Goal: Navigation & Orientation: Understand site structure

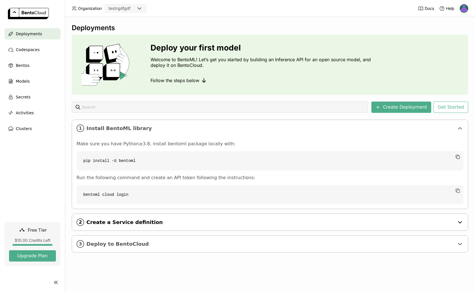
click at [128, 223] on span "Create a Service definition" at bounding box center [270, 223] width 368 height 6
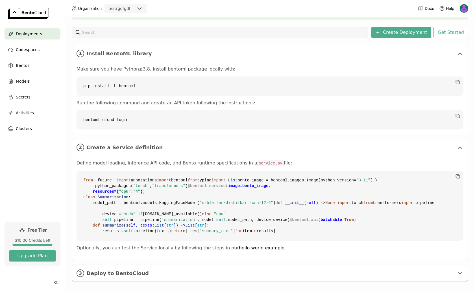
scroll to position [83, 0]
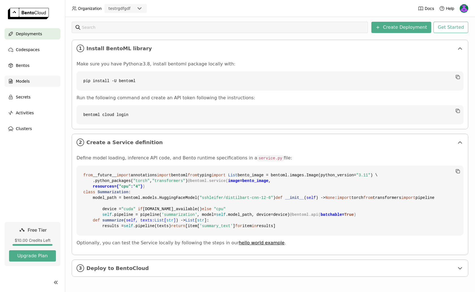
click at [32, 81] on div "Models" at bounding box center [33, 81] width 56 height 11
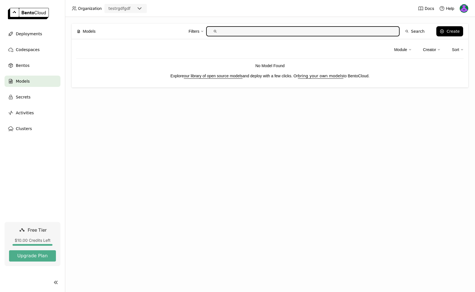
click at [244, 38] on div "Models Filters Search Create" at bounding box center [270, 31] width 387 height 15
click at [245, 32] on input "text" at bounding box center [307, 31] width 175 height 9
click at [31, 127] on span "Clusters" at bounding box center [24, 128] width 16 height 7
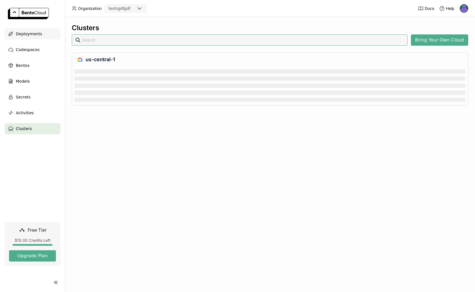
click at [32, 36] on span "Deployments" at bounding box center [29, 34] width 26 height 7
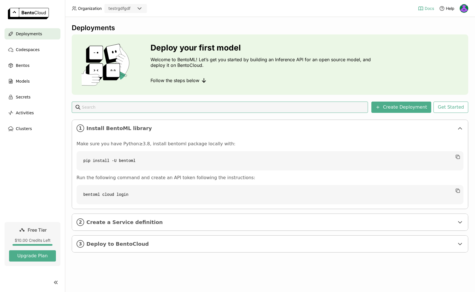
click at [425, 6] on span "Docs" at bounding box center [429, 8] width 9 height 5
